Goal: Obtain resource: Download file/media

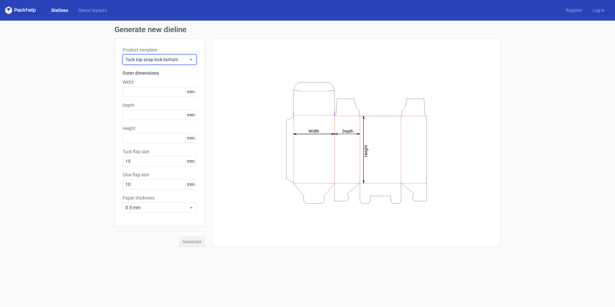
click at [159, 59] on span "Tuck top snap lock bottom" at bounding box center [156, 59] width 63 height 6
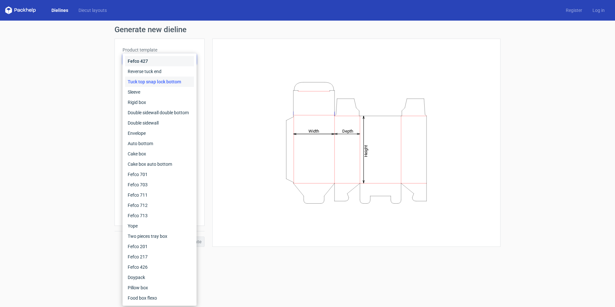
click at [159, 59] on div "Fefco 427" at bounding box center [159, 61] width 69 height 10
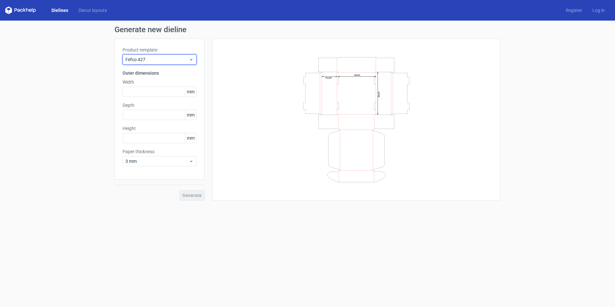
click at [159, 59] on span "Fefco 427" at bounding box center [156, 59] width 63 height 6
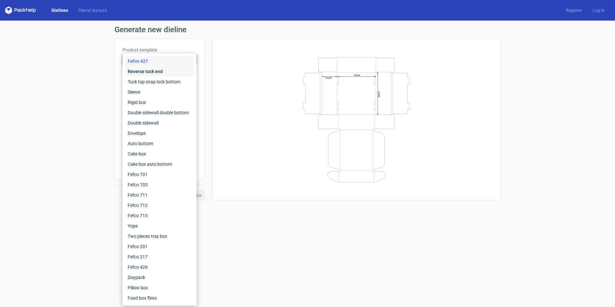
click at [159, 74] on div "Reverse tuck end" at bounding box center [159, 71] width 69 height 10
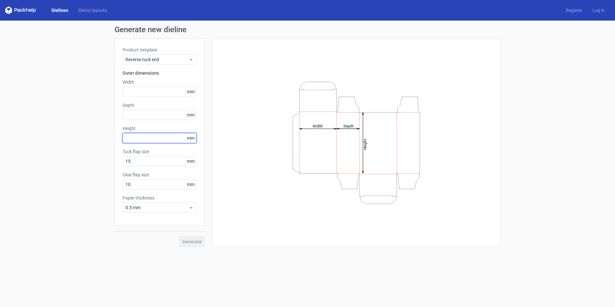
click at [142, 133] on input "text" at bounding box center [159, 138] width 74 height 10
click at [187, 140] on span "mm" at bounding box center [190, 138] width 11 height 10
drag, startPoint x: 192, startPoint y: 138, endPoint x: 179, endPoint y: 144, distance: 14.5
click at [179, 144] on div "Product template Reverse tuck end Outer dimensions Width mm Depth mm Height 135…" at bounding box center [159, 132] width 90 height 187
click at [139, 134] on input "135" at bounding box center [159, 138] width 74 height 10
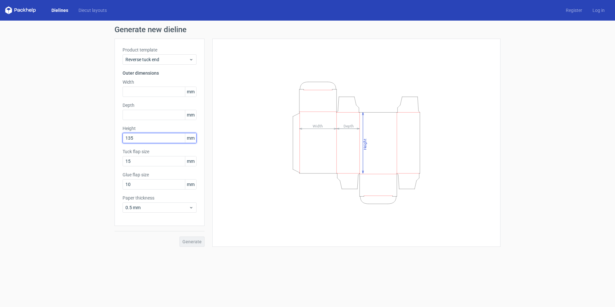
click at [135, 138] on input "135" at bounding box center [159, 138] width 74 height 10
type input "135"
click at [130, 138] on input "135" at bounding box center [159, 138] width 74 height 10
click at [192, 95] on span "mm" at bounding box center [190, 92] width 11 height 10
click at [195, 88] on span "mm" at bounding box center [190, 92] width 11 height 10
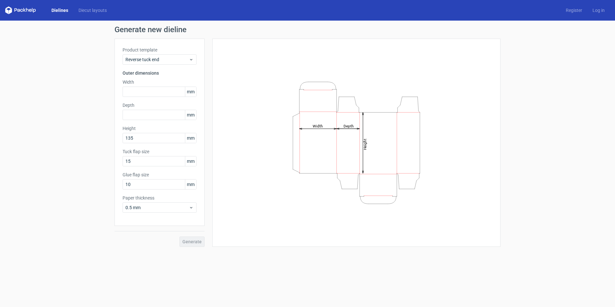
click at [190, 95] on span "mm" at bounding box center [190, 92] width 11 height 10
click at [192, 92] on span "mm" at bounding box center [190, 92] width 11 height 10
click at [137, 88] on input "text" at bounding box center [159, 91] width 74 height 10
type input "90"
click at [144, 110] on input "text" at bounding box center [159, 115] width 74 height 10
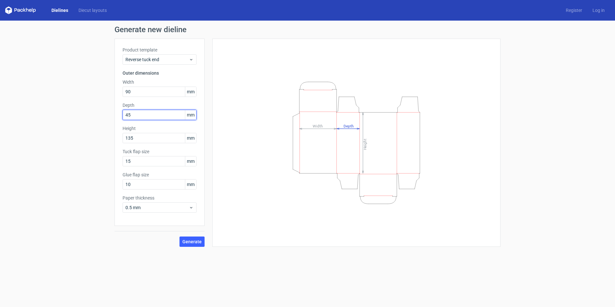
type input "45"
click at [144, 175] on label "Glue flap size" at bounding box center [159, 174] width 74 height 6
click at [143, 175] on label "Glue flap size" at bounding box center [159, 174] width 74 height 6
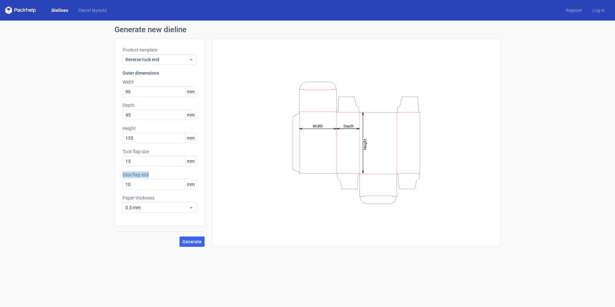
click at [143, 175] on label "Glue flap size" at bounding box center [159, 174] width 74 height 6
click at [127, 183] on input "10" at bounding box center [159, 184] width 74 height 10
drag, startPoint x: 130, startPoint y: 183, endPoint x: 117, endPoint y: 187, distance: 13.4
click at [117, 187] on div "Product template Reverse tuck end Outer dimensions Width 90 mm Depth 45 mm Heig…" at bounding box center [159, 132] width 90 height 187
type input "15"
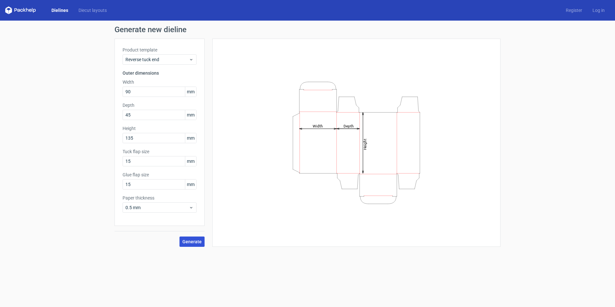
click at [192, 240] on span "Generate" at bounding box center [191, 241] width 19 height 5
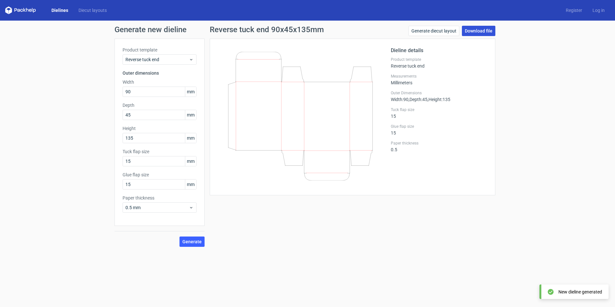
click at [477, 31] on link "Download file" at bounding box center [478, 31] width 33 height 10
click at [170, 62] on span "Reverse tuck end" at bounding box center [156, 59] width 63 height 6
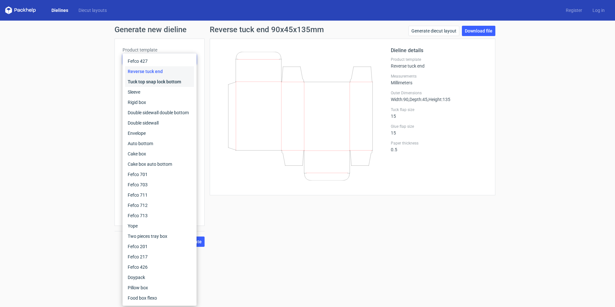
click at [155, 83] on div "Tuck top snap lock bottom" at bounding box center [159, 82] width 69 height 10
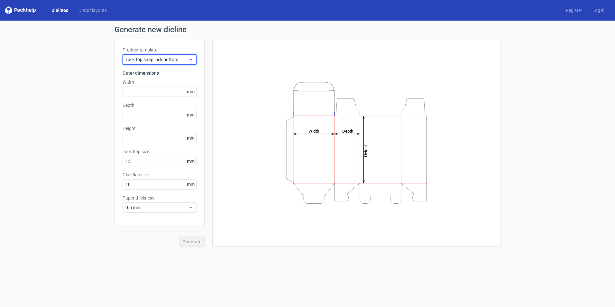
click at [164, 60] on span "Tuck top snap lock bottom" at bounding box center [156, 59] width 63 height 6
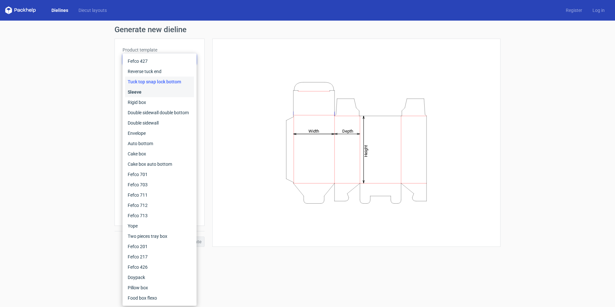
click at [143, 92] on div "Sleeve" at bounding box center [159, 92] width 69 height 10
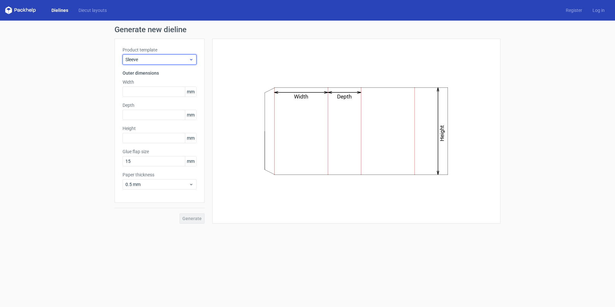
click at [152, 59] on span "Sleeve" at bounding box center [156, 59] width 63 height 6
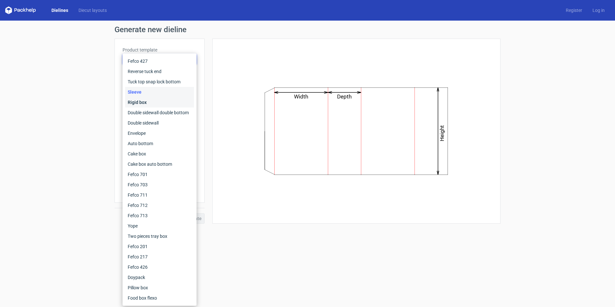
click at [140, 104] on div "Rigid box" at bounding box center [159, 102] width 69 height 10
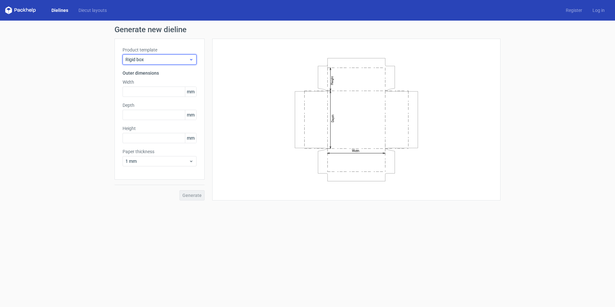
click at [158, 58] on span "Rigid box" at bounding box center [156, 59] width 63 height 6
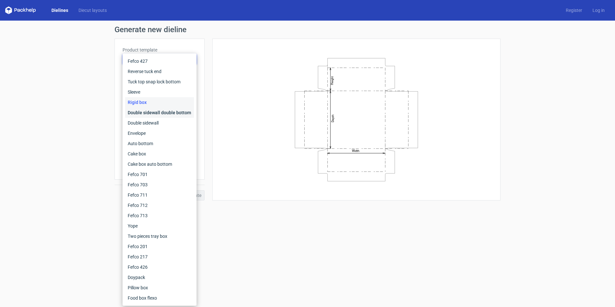
click at [146, 114] on div "Double sidewall double bottom" at bounding box center [159, 112] width 69 height 10
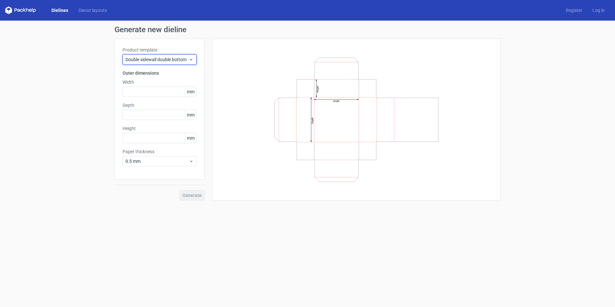
click at [159, 60] on span "Double sidewall double bottom" at bounding box center [156, 59] width 63 height 6
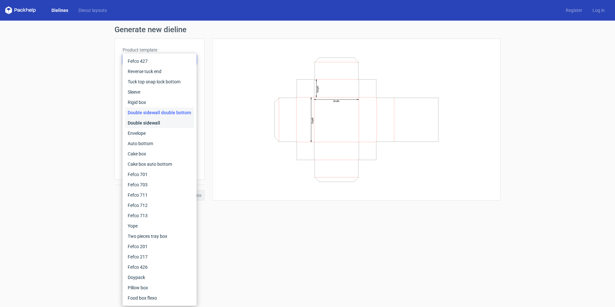
click at [153, 122] on div "Double sidewall" at bounding box center [159, 123] width 69 height 10
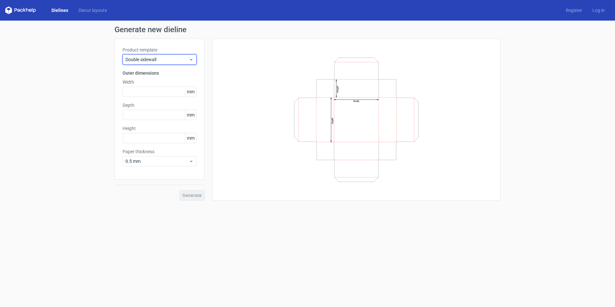
click at [155, 61] on span "Double sidewall" at bounding box center [156, 59] width 63 height 6
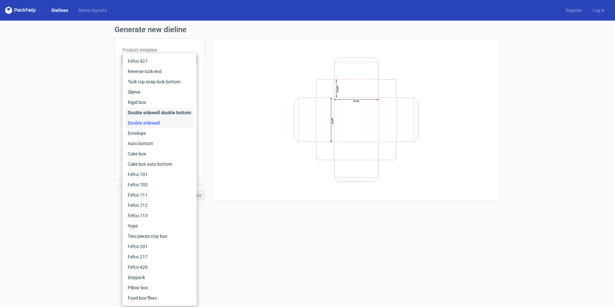
click at [179, 112] on div "Double sidewall double bottom" at bounding box center [159, 112] width 69 height 10
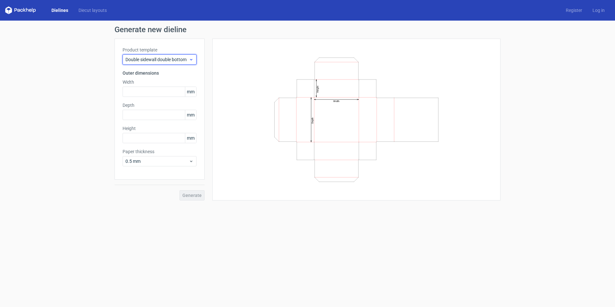
click at [171, 60] on span "Double sidewall double bottom" at bounding box center [156, 59] width 63 height 6
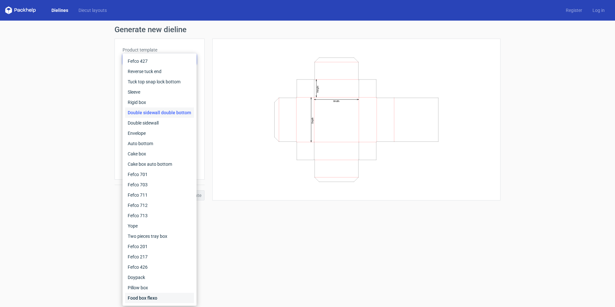
click at [144, 298] on div "Food box flexo" at bounding box center [159, 298] width 69 height 10
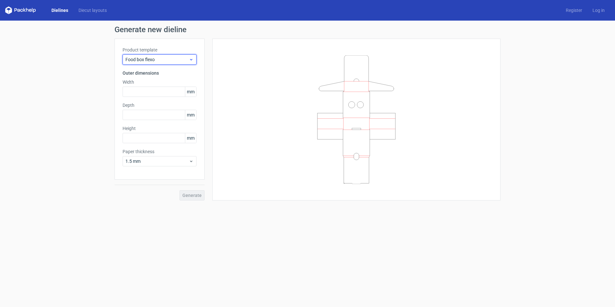
click at [185, 57] on span "Food box flexo" at bounding box center [156, 59] width 63 height 6
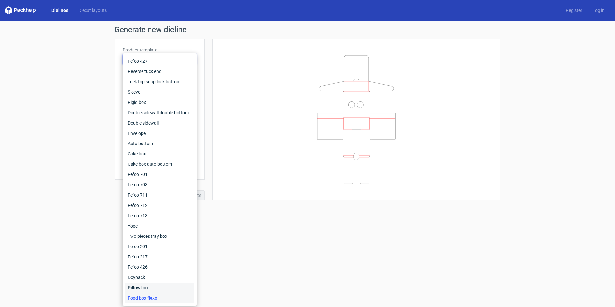
click at [140, 285] on div "Pillow box" at bounding box center [159, 287] width 69 height 10
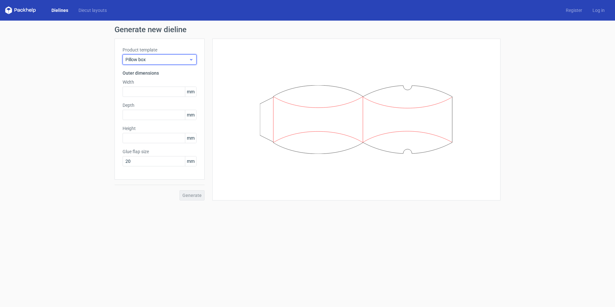
click at [156, 58] on span "Pillow box" at bounding box center [156, 59] width 63 height 6
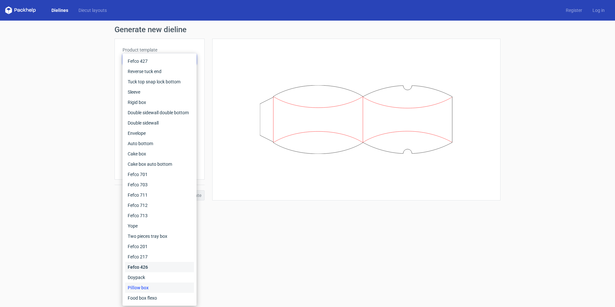
click at [142, 269] on div "Fefco 426" at bounding box center [159, 267] width 69 height 10
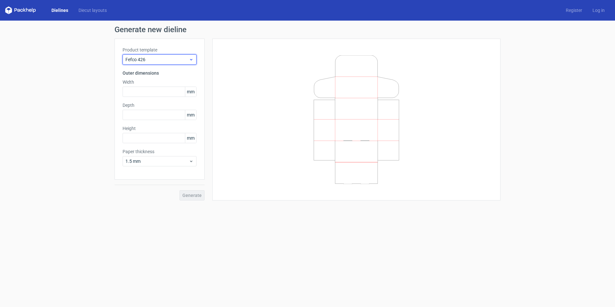
click at [157, 62] on span "Fefco 426" at bounding box center [156, 59] width 63 height 6
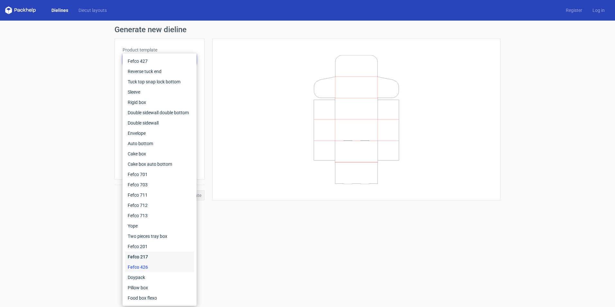
click at [137, 253] on div "Fefco 217" at bounding box center [159, 256] width 69 height 10
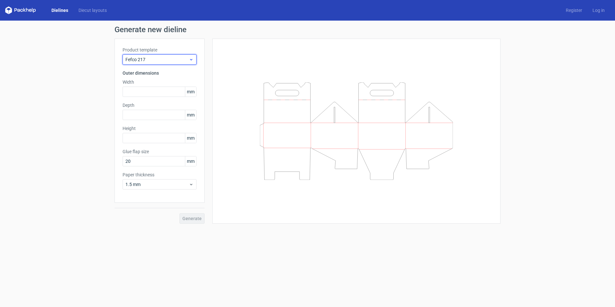
click at [157, 60] on span "Fefco 217" at bounding box center [156, 59] width 63 height 6
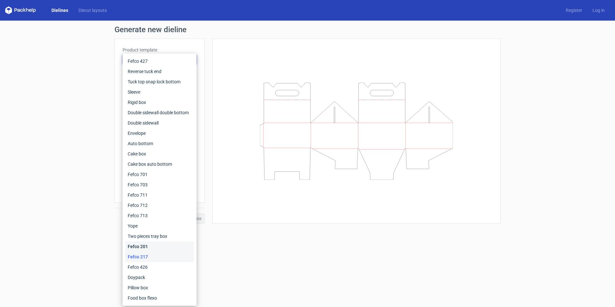
click at [137, 244] on div "Fefco 201" at bounding box center [159, 246] width 69 height 10
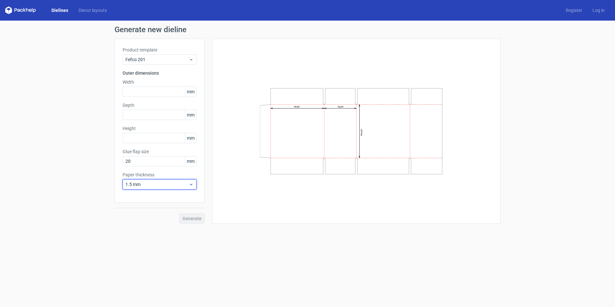
click at [140, 184] on span "1.5 mm" at bounding box center [156, 184] width 63 height 6
click at [142, 87] on input "text" at bounding box center [159, 91] width 74 height 10
click at [133, 138] on input "text" at bounding box center [159, 138] width 74 height 10
type input "135"
click at [142, 114] on input "text" at bounding box center [159, 115] width 74 height 10
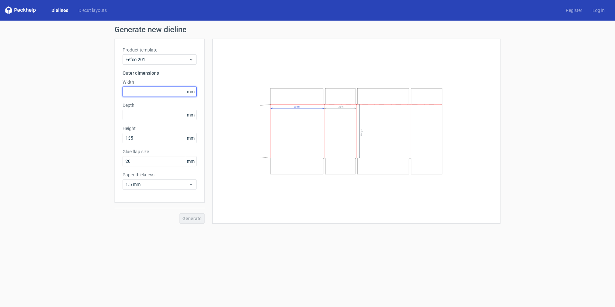
click at [140, 91] on input "text" at bounding box center [159, 91] width 74 height 10
type input "90"
click at [131, 112] on input "text" at bounding box center [159, 115] width 74 height 10
type input "45"
click at [78, 248] on form "Generate new dieline Product template Fefco 201 Outer dimensions Width 90 mm De…" at bounding box center [307, 164] width 615 height 286
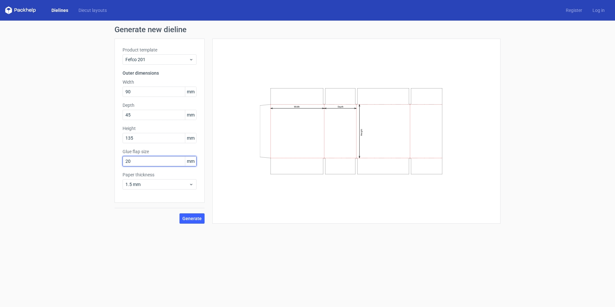
drag, startPoint x: 139, startPoint y: 158, endPoint x: 110, endPoint y: 158, distance: 29.3
click at [110, 158] on div "Generate new dieline Product template Fefco 201 Outer dimensions Width 90 mm De…" at bounding box center [307, 125] width 615 height 208
type input "15"
click at [195, 219] on span "Generate" at bounding box center [191, 218] width 19 height 5
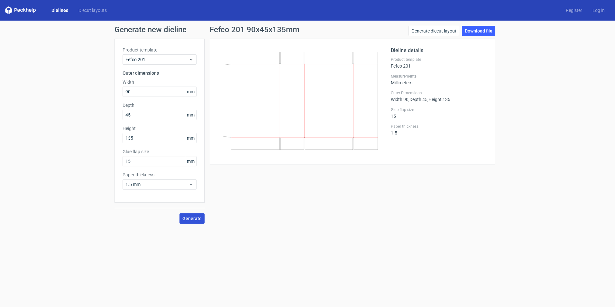
click at [198, 220] on span "Generate" at bounding box center [191, 218] width 19 height 5
click at [194, 216] on span "Generate" at bounding box center [191, 218] width 19 height 5
click at [485, 30] on link "Download file" at bounding box center [478, 31] width 33 height 10
